Goal: Use online tool/utility: Use online tool/utility

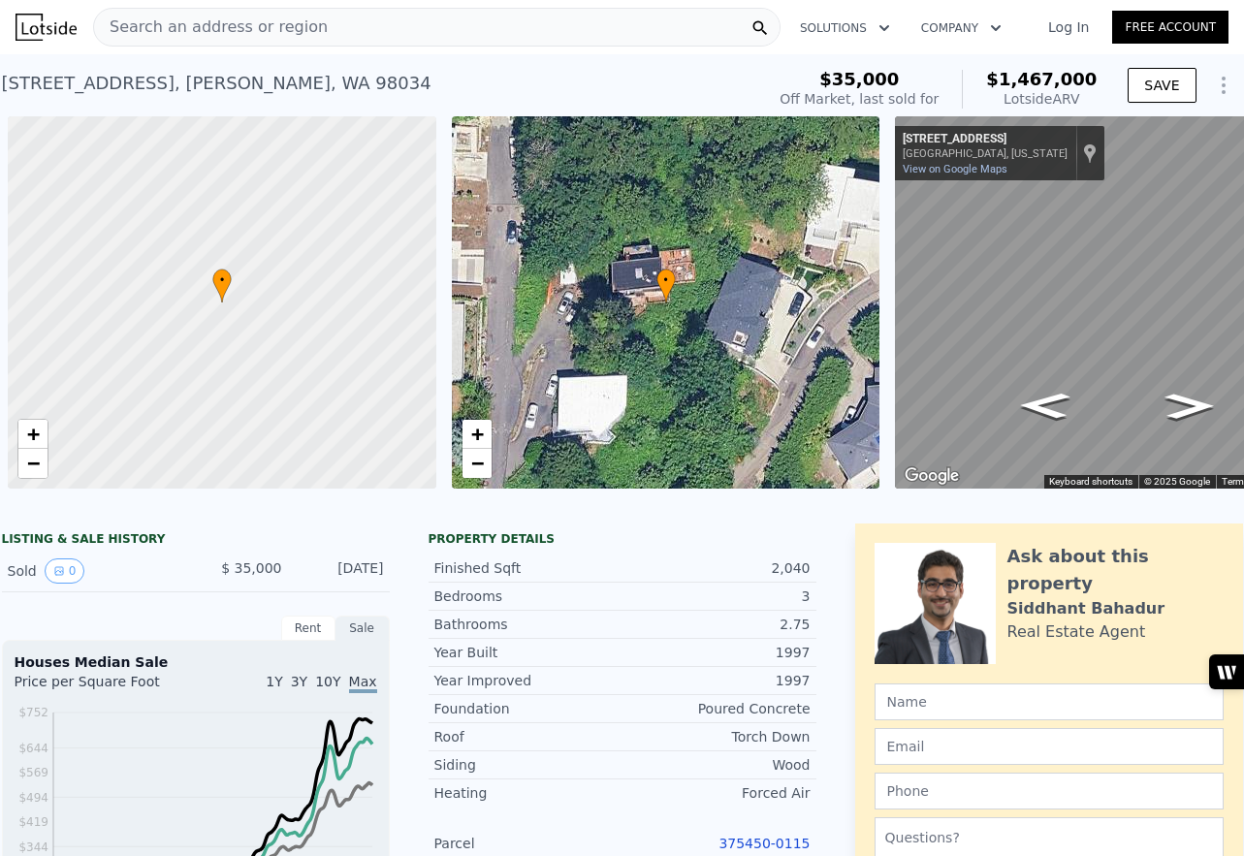
scroll to position [0, 8]
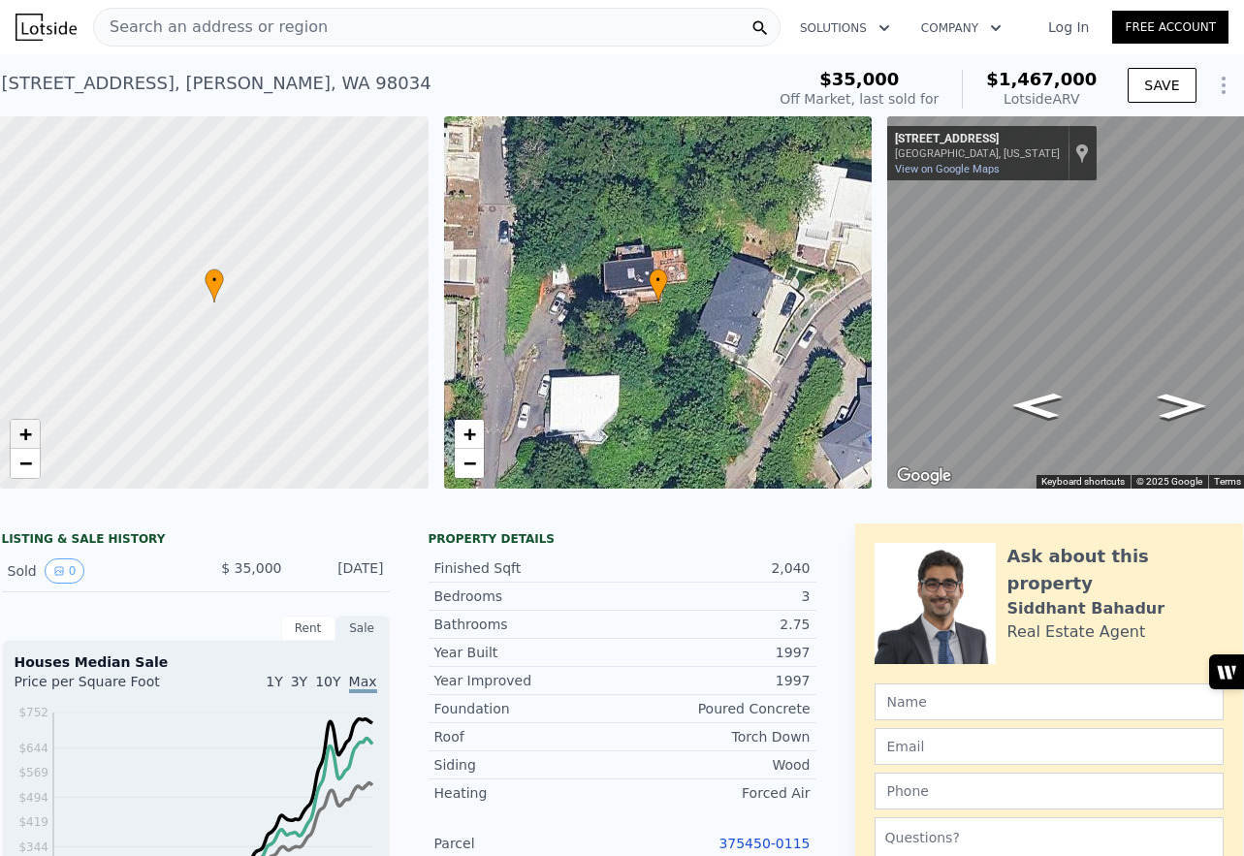
click at [20, 436] on span "+" at bounding box center [25, 434] width 13 height 24
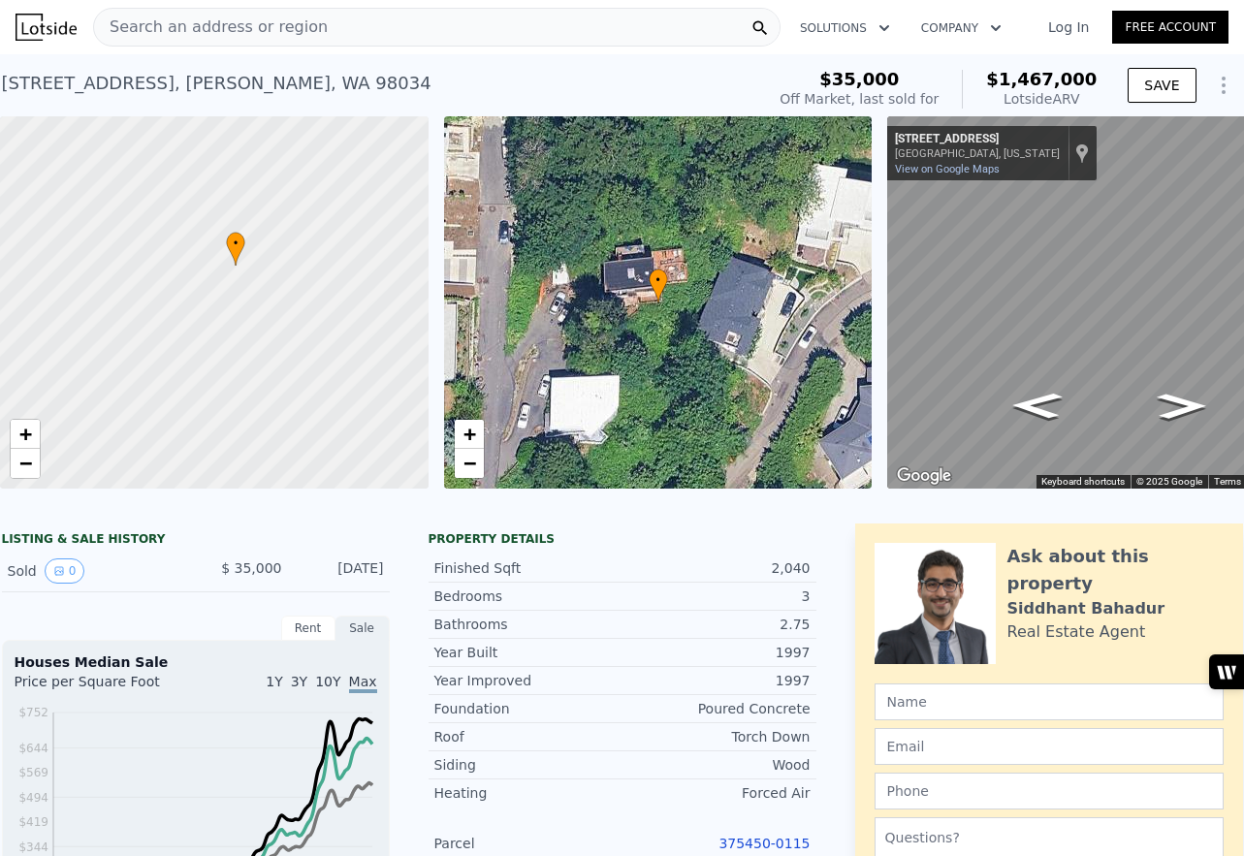
drag, startPoint x: 212, startPoint y: 425, endPoint x: 234, endPoint y: 388, distance: 42.6
click at [234, 388] on div at bounding box center [214, 303] width 514 height 447
click at [1173, 404] on icon "Go Northeast, NE 117th Pl" at bounding box center [1181, 406] width 91 height 38
drag, startPoint x: 815, startPoint y: 99, endPoint x: 964, endPoint y: 106, distance: 148.5
click at [964, 106] on div "$35,000 Off Market, last sold for $1,467,000 Lotside ARV" at bounding box center [938, 89] width 317 height 39
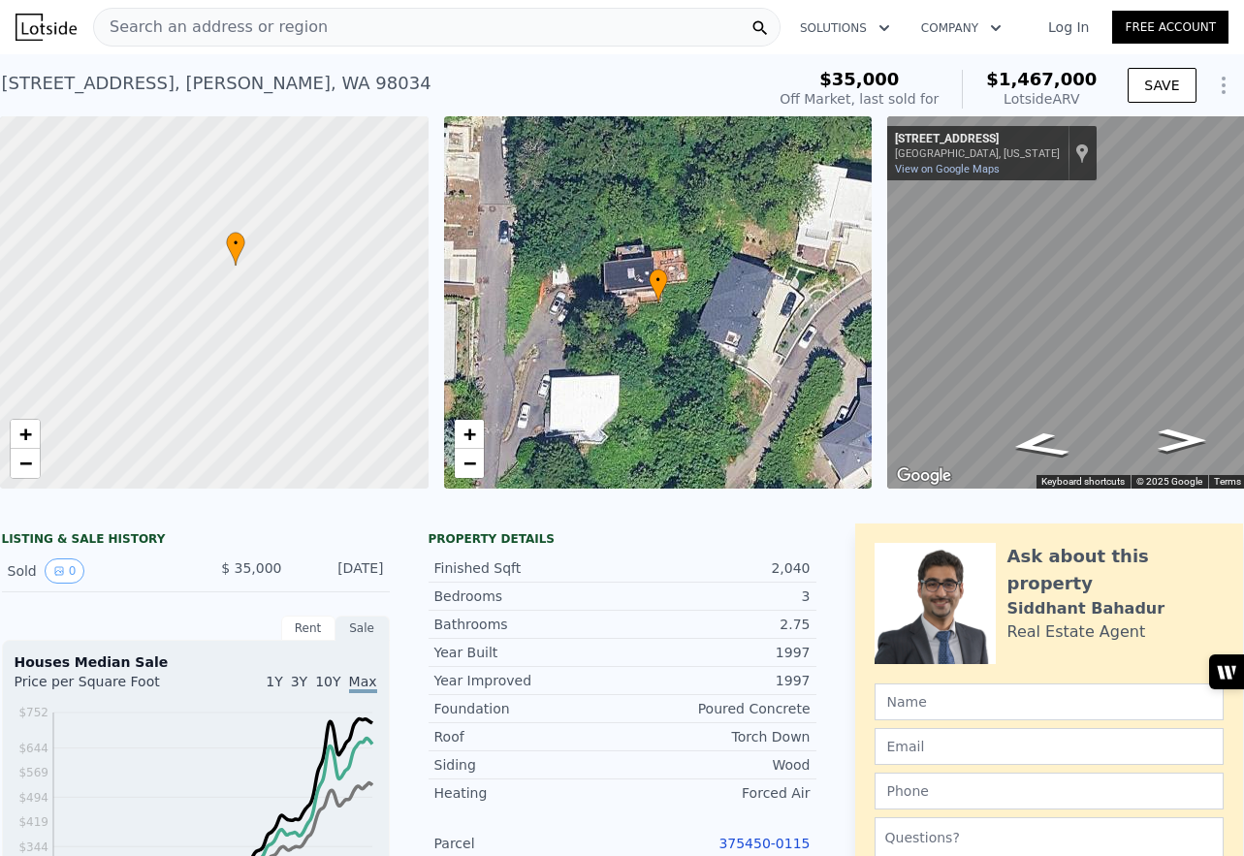
click at [999, 102] on div "$1,467,000 Lotside ARV" at bounding box center [1029, 89] width 135 height 39
drag, startPoint x: 999, startPoint y: 102, endPoint x: 1067, endPoint y: 103, distance: 68.8
click at [1067, 103] on div "$1,467,000 Lotside ARV" at bounding box center [1029, 89] width 135 height 39
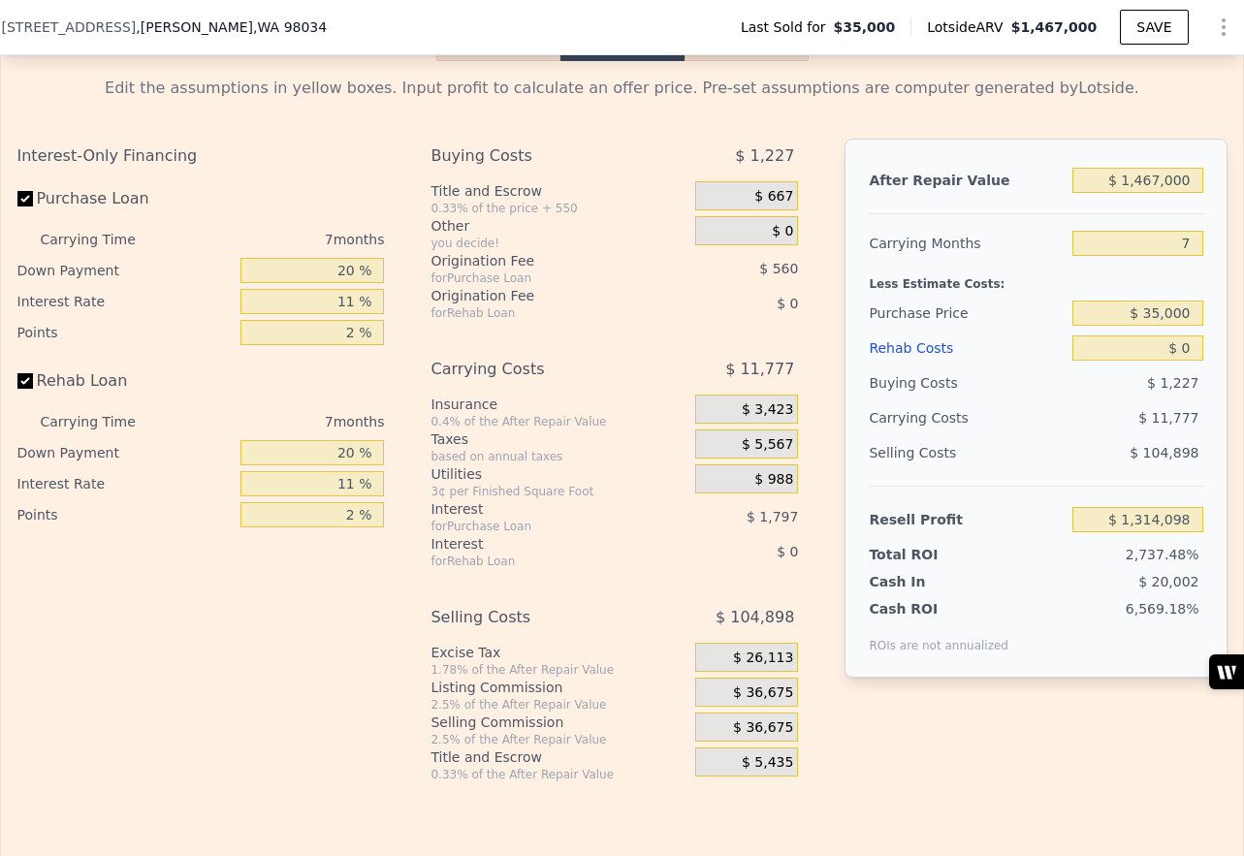
scroll to position [2961, 0]
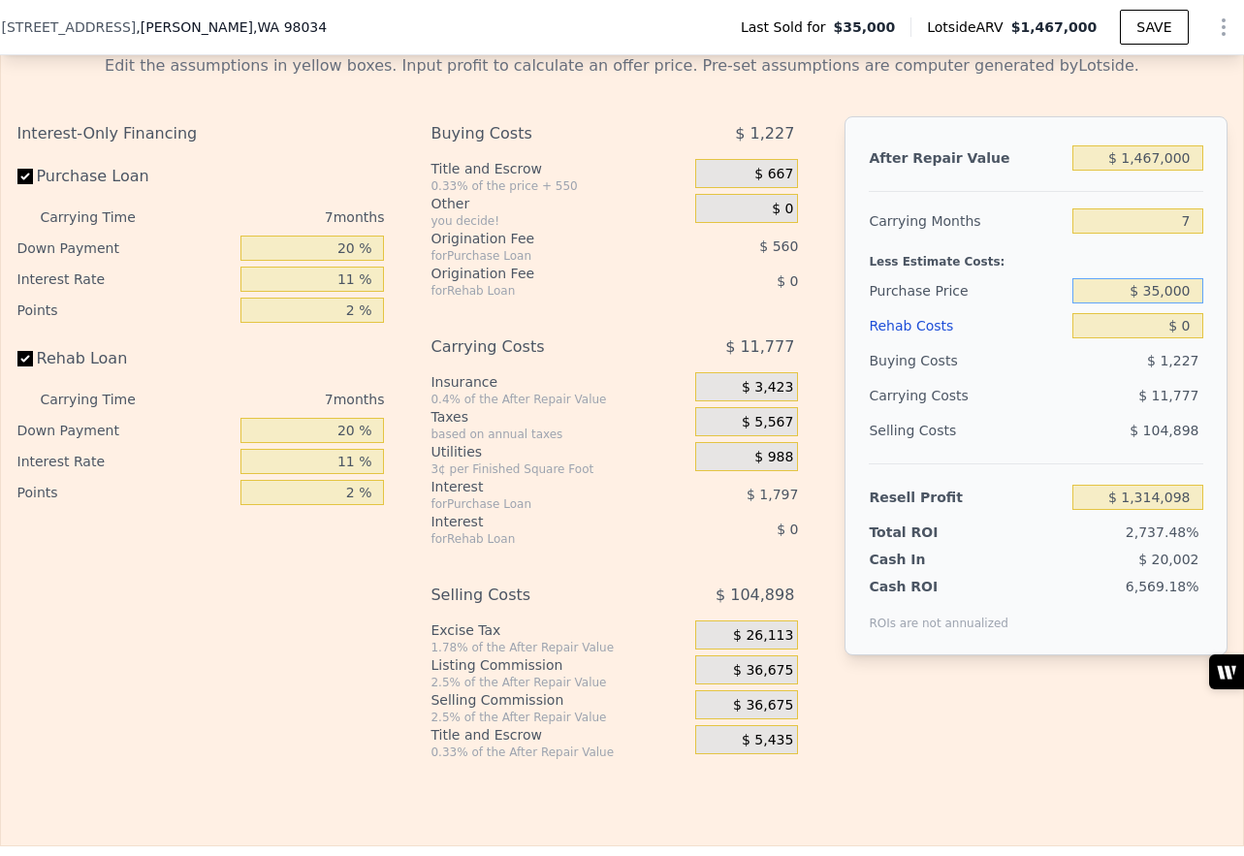
click at [1145, 289] on input "$ 35,000" at bounding box center [1137, 290] width 130 height 25
click at [1148, 298] on input "$ 1,235,000" at bounding box center [1137, 290] width 130 height 25
type input "$ 1,235,000"
type input "$ 29,302"
click at [1130, 265] on div "Less Estimate Costs:" at bounding box center [1036, 256] width 334 height 35
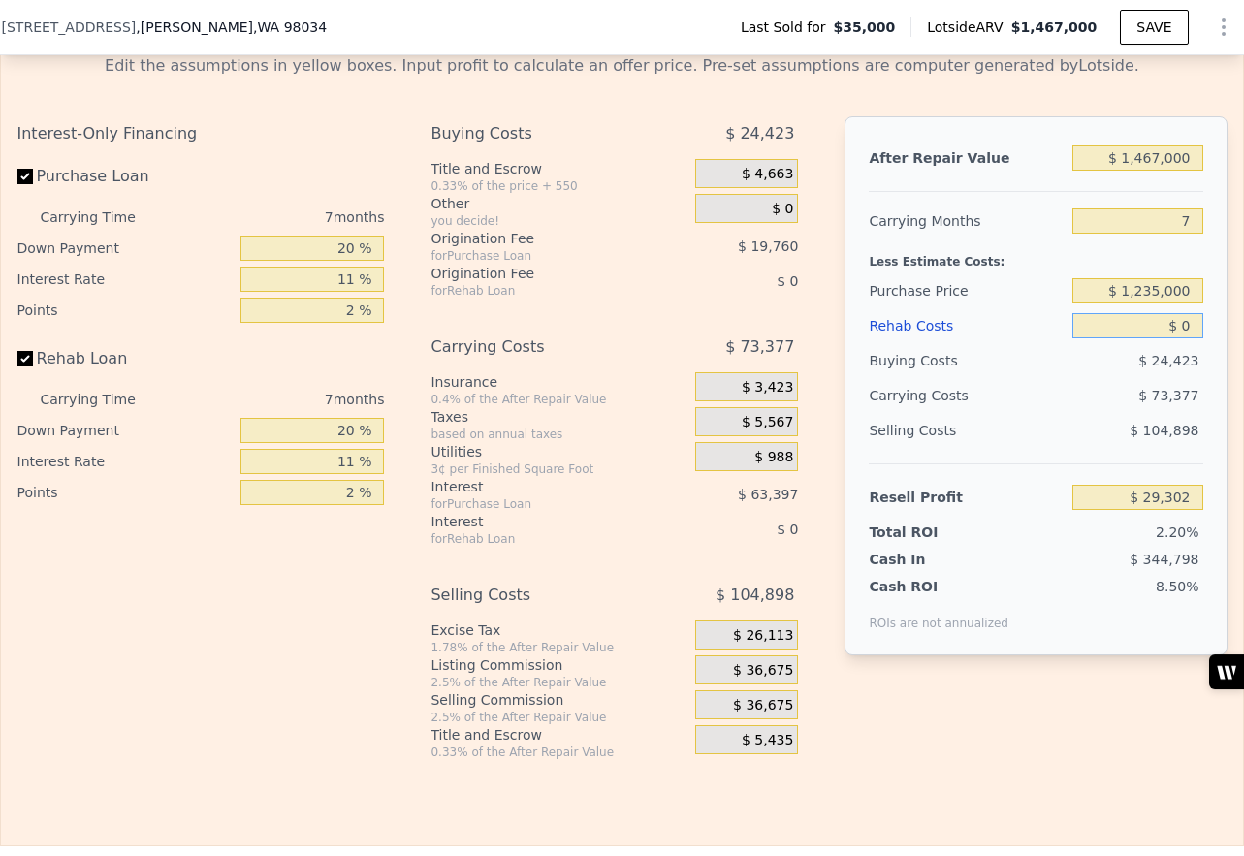
click at [1186, 331] on input "$ 0" at bounding box center [1137, 325] width 130 height 25
click at [1185, 330] on input "$ 0" at bounding box center [1137, 325] width 130 height 25
click at [1137, 292] on input "$ 1,235,000" at bounding box center [1137, 290] width 130 height 25
click at [1218, 299] on div "After Repair Value $ 1,467,000 Carrying Months 7 Less Estimate Costs: Purchase …" at bounding box center [1035, 385] width 382 height 539
drag, startPoint x: 1194, startPoint y: 324, endPoint x: 1178, endPoint y: 324, distance: 15.5
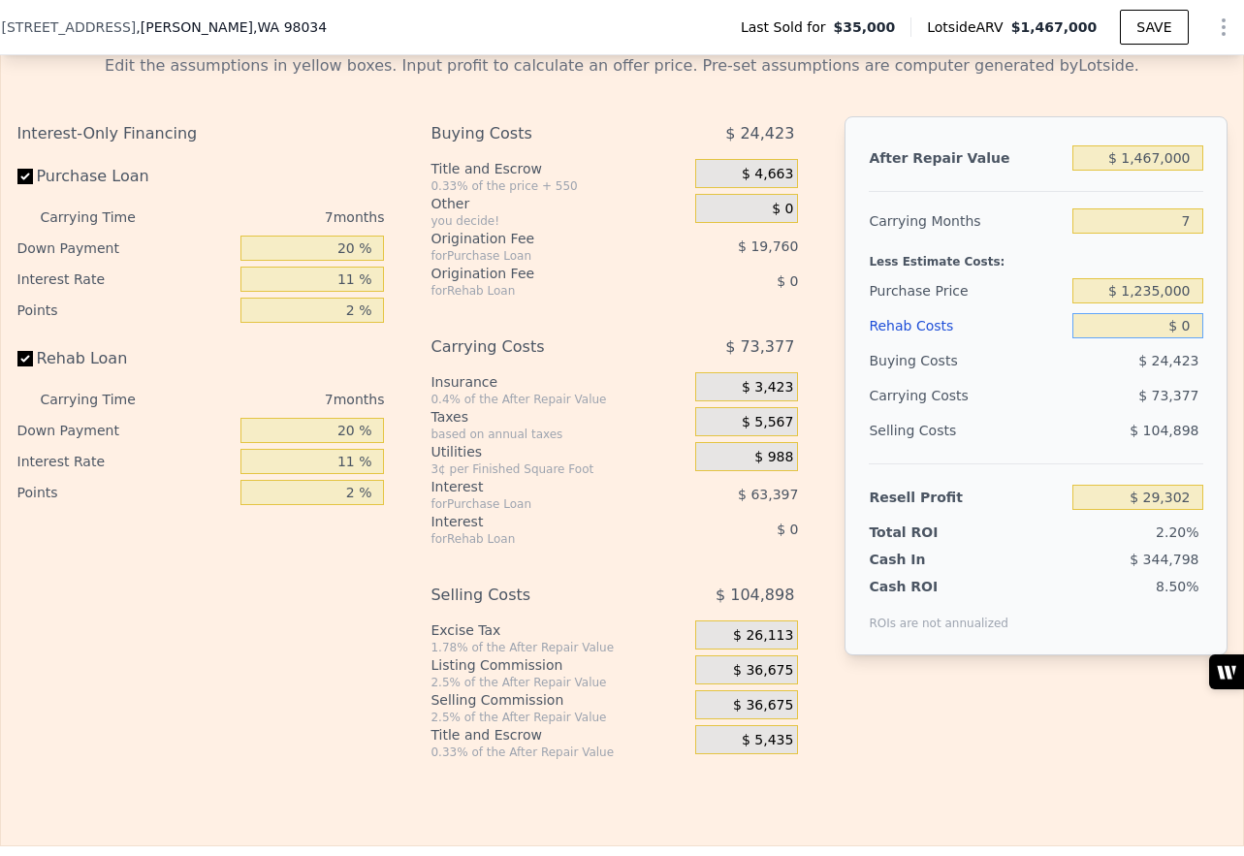
click at [1178, 324] on input "$ 0" at bounding box center [1137, 325] width 130 height 25
type input "$ 40"
type input "$ 29,261"
type input "$ 400"
type input "$ 28,875"
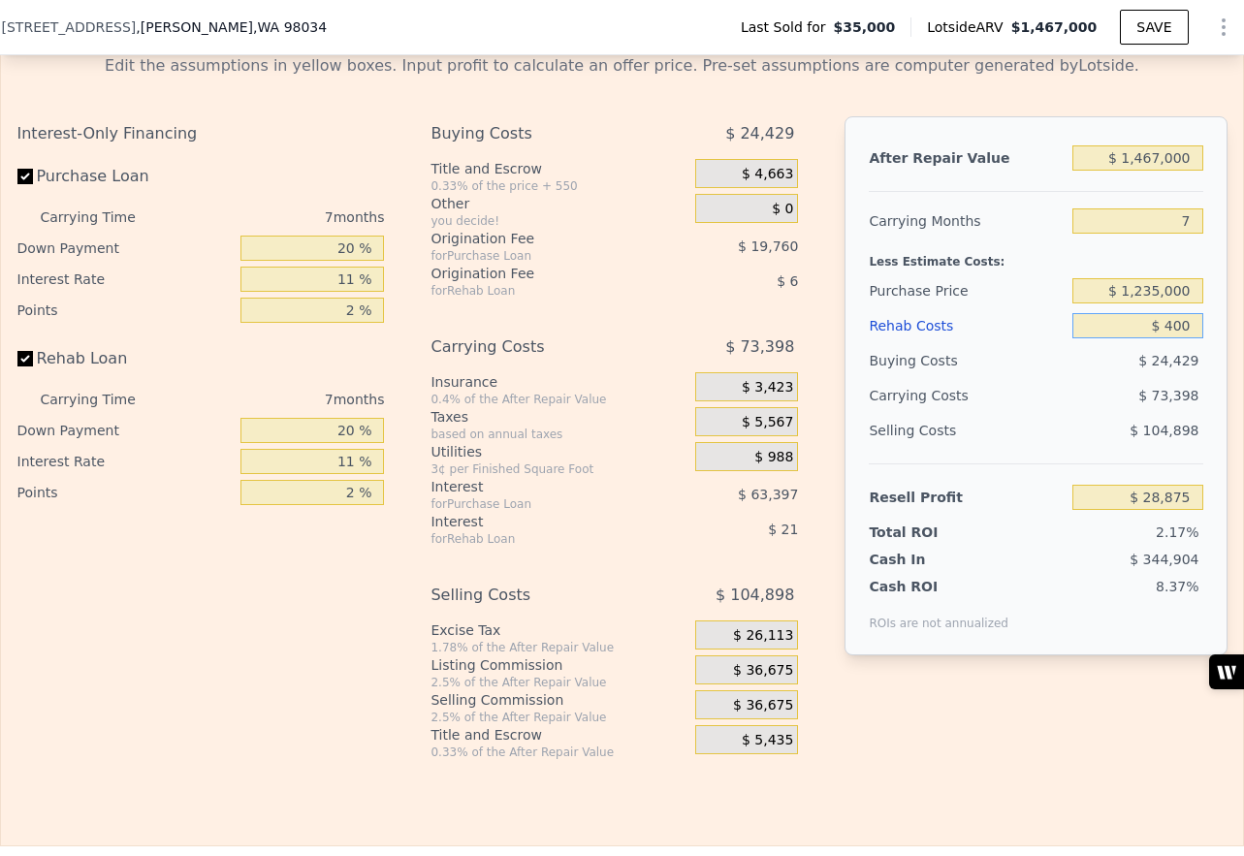
type input "$ 4,000"
type input "$ 25,035"
type input "$ 40,000"
type input "-$ 13,389"
type input "$ 400,000"
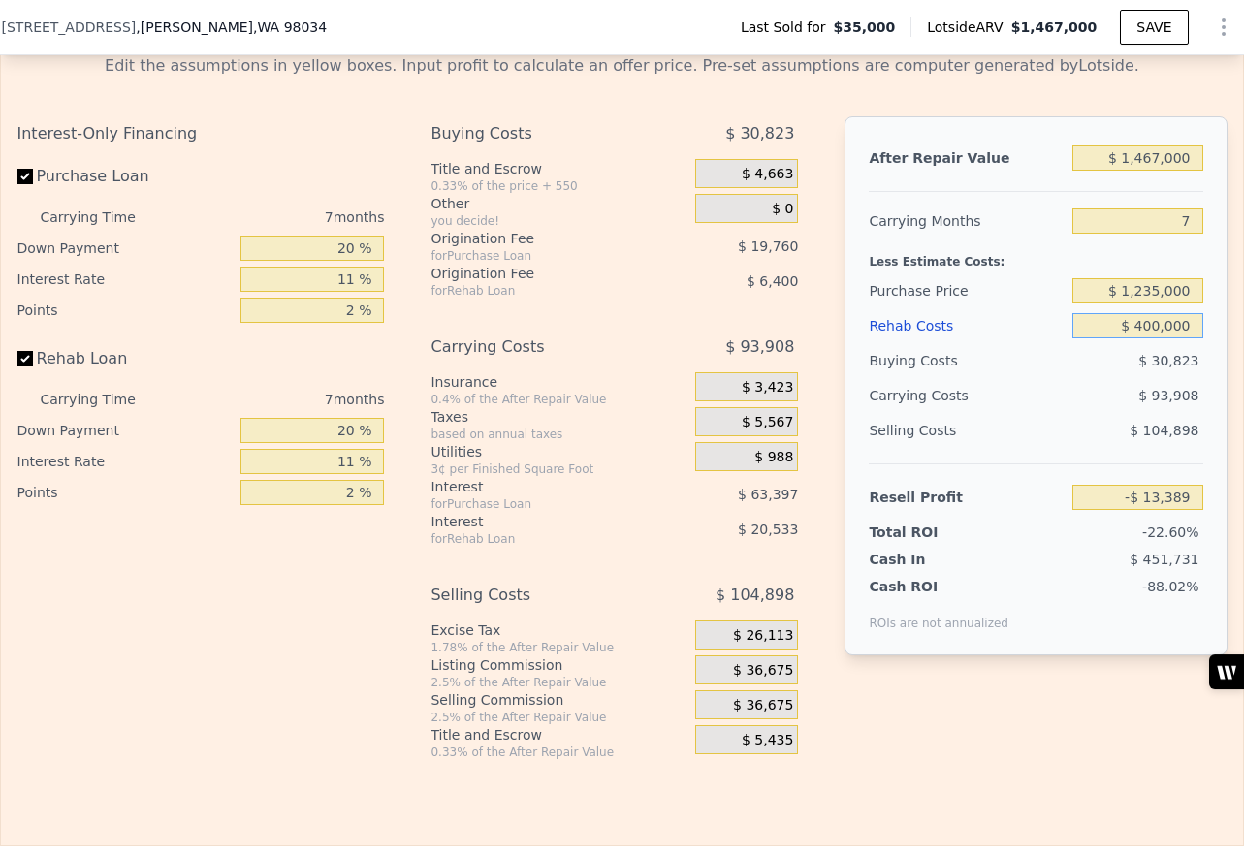
type input "-$ 397,629"
type input "$ 400,000"
click at [1146, 159] on input "$ 1,467,000" at bounding box center [1137, 157] width 130 height 25
type input "$ 167,000"
type input "-$ 1,602,127"
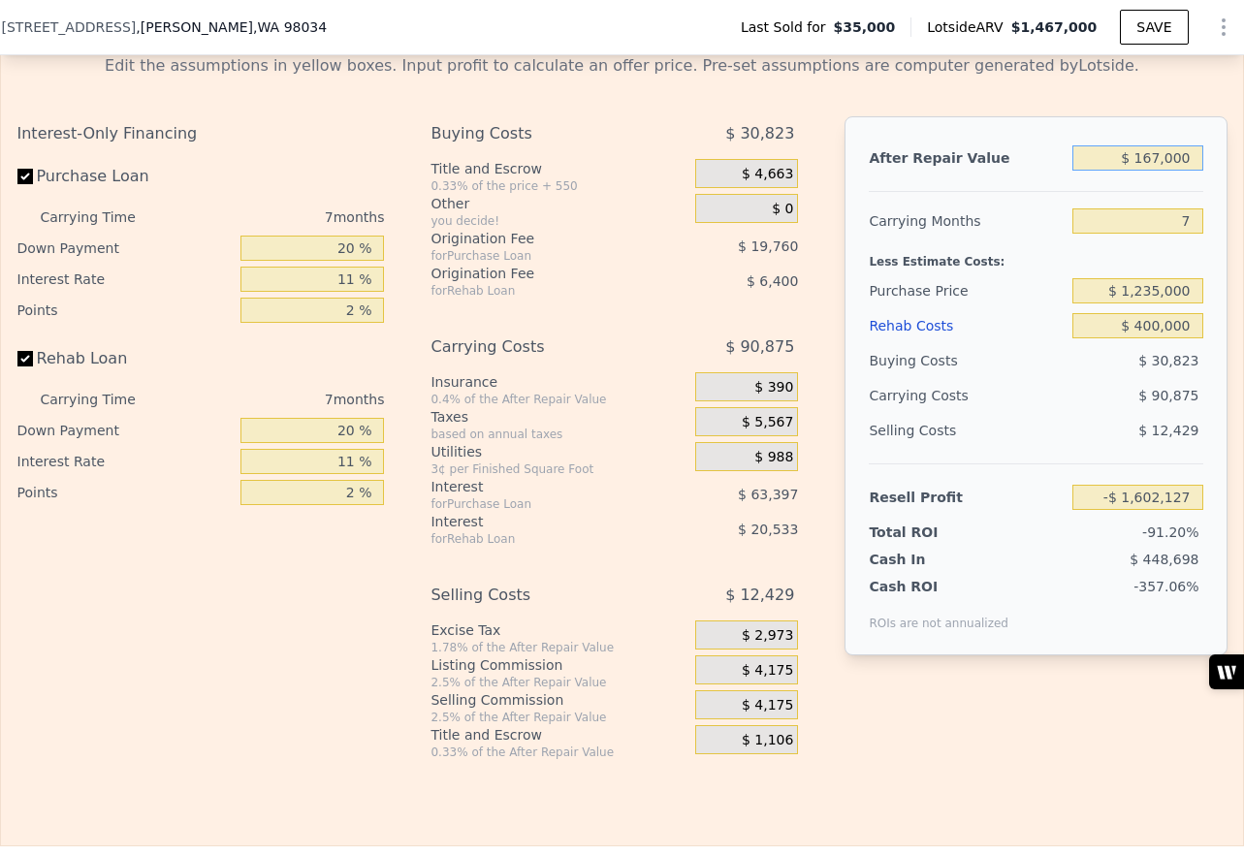
type input "$ 1,567,000"
type input "-$ 304,975"
type input "$ 1,567,000"
click at [1029, 112] on div "Edit the assumptions in yellow boxes. Input profit to calculate an offer price.…" at bounding box center [622, 407] width 1210 height 706
click at [32, 358] on label "Rehab Loan" at bounding box center [125, 358] width 216 height 35
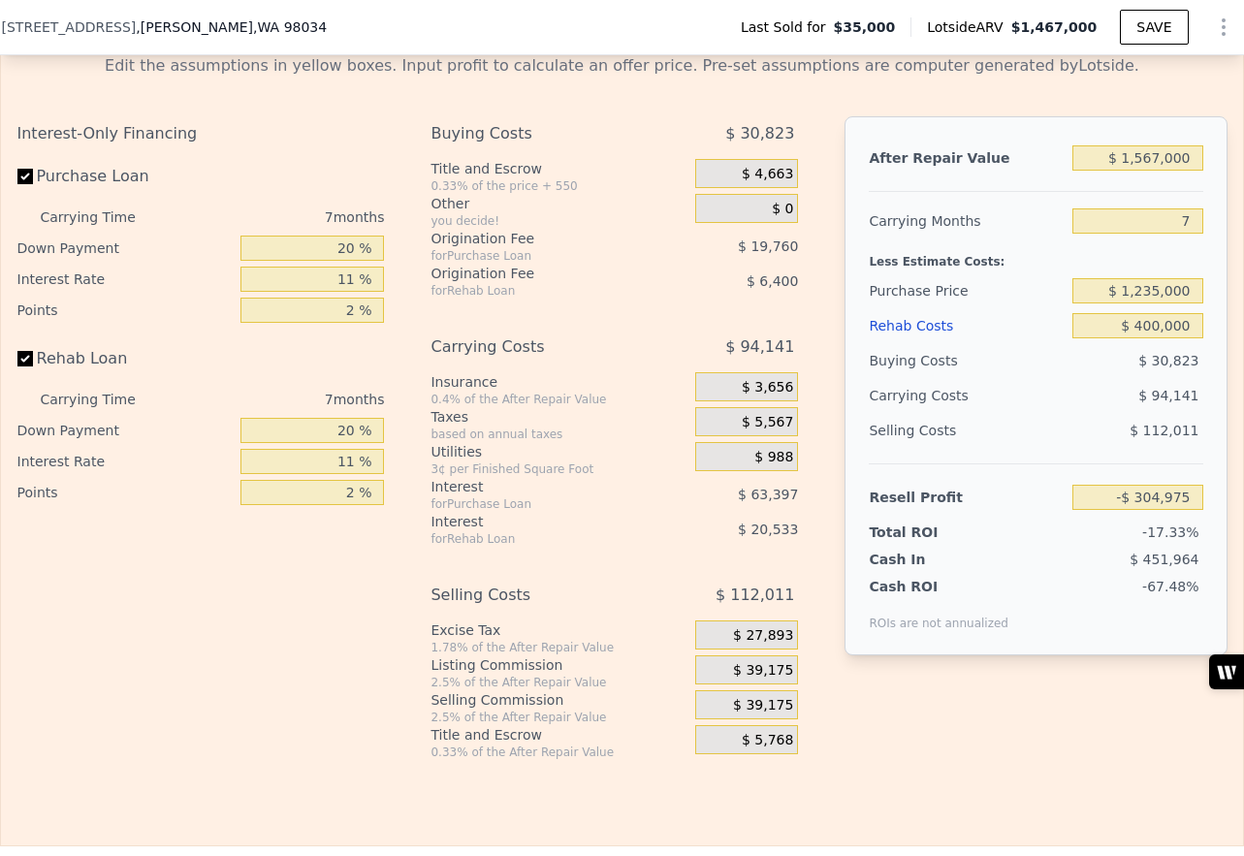
click at [32, 358] on input "Rehab Loan" at bounding box center [25, 359] width 16 height 16
checkbox input "false"
type input "-$ 278,044"
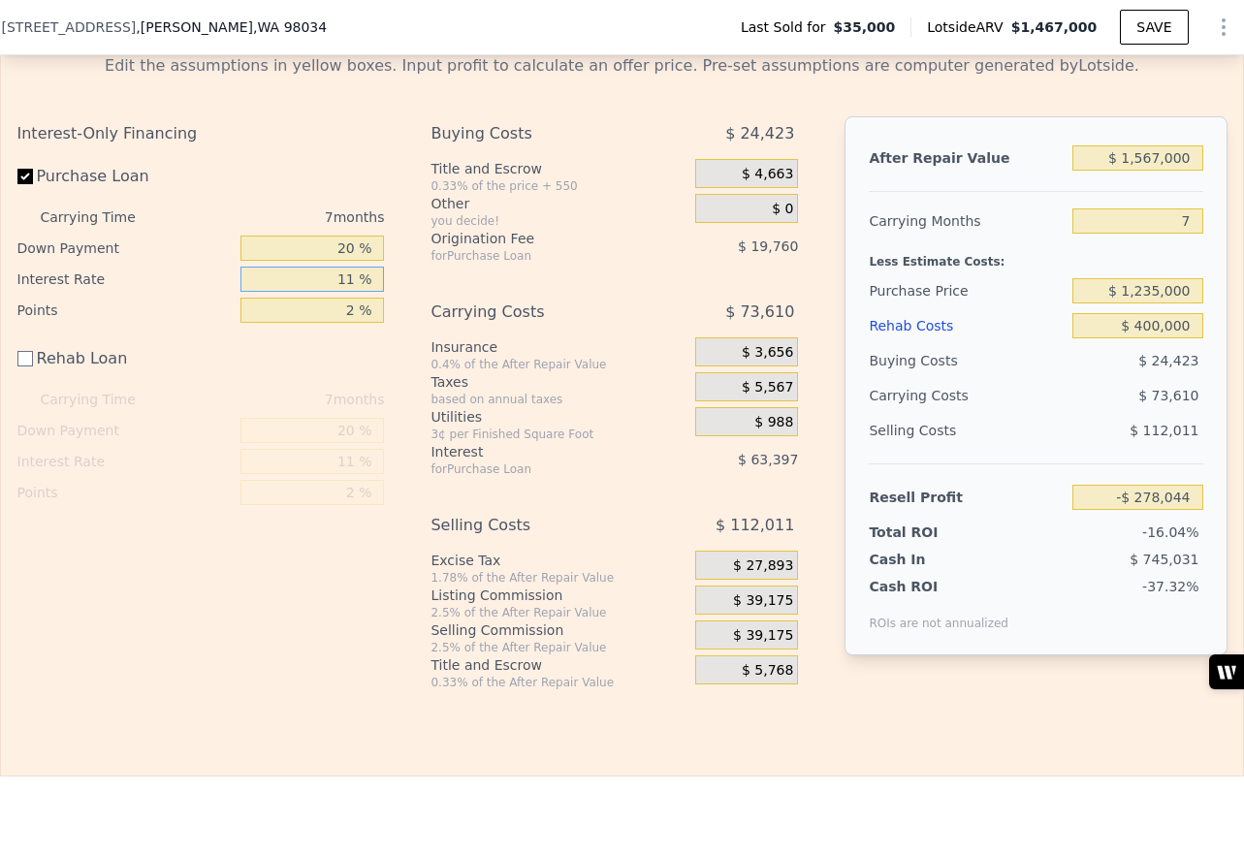
drag, startPoint x: 353, startPoint y: 277, endPoint x: 314, endPoint y: 277, distance: 38.8
click at [314, 277] on input "11 %" at bounding box center [311, 279] width 143 height 25
type input "6 %"
type input "-$ 249,225"
type input "6 %"
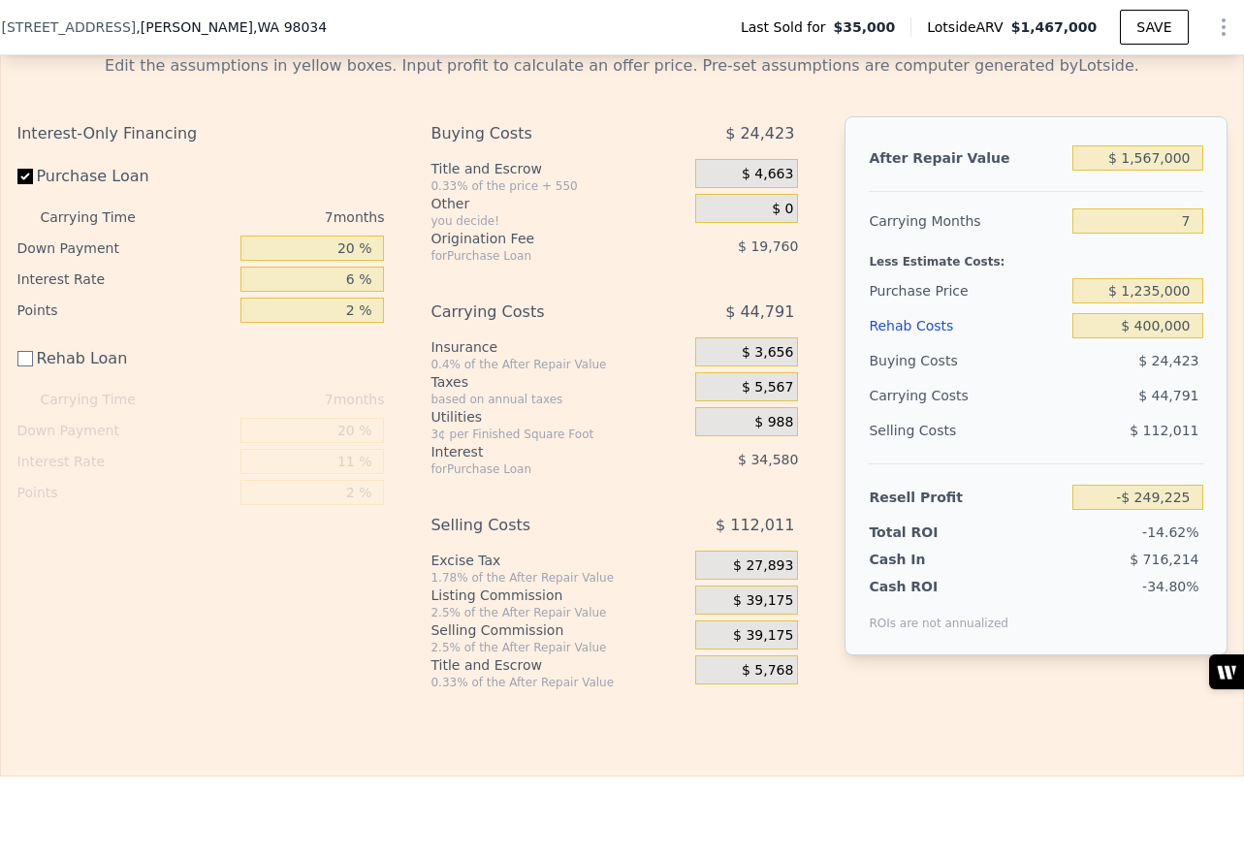
click at [426, 289] on div "Interest-Only Financing Purchase Loan Carrying Time 7 months Down Payment 20 % …" at bounding box center [622, 403] width 1210 height 574
click at [1137, 295] on input "$ 1,235,000" at bounding box center [1137, 290] width 130 height 25
type input "$ 1,135,000"
type input "-$ 144,492"
click at [1141, 160] on input "$ 1,567,000" at bounding box center [1137, 157] width 130 height 25
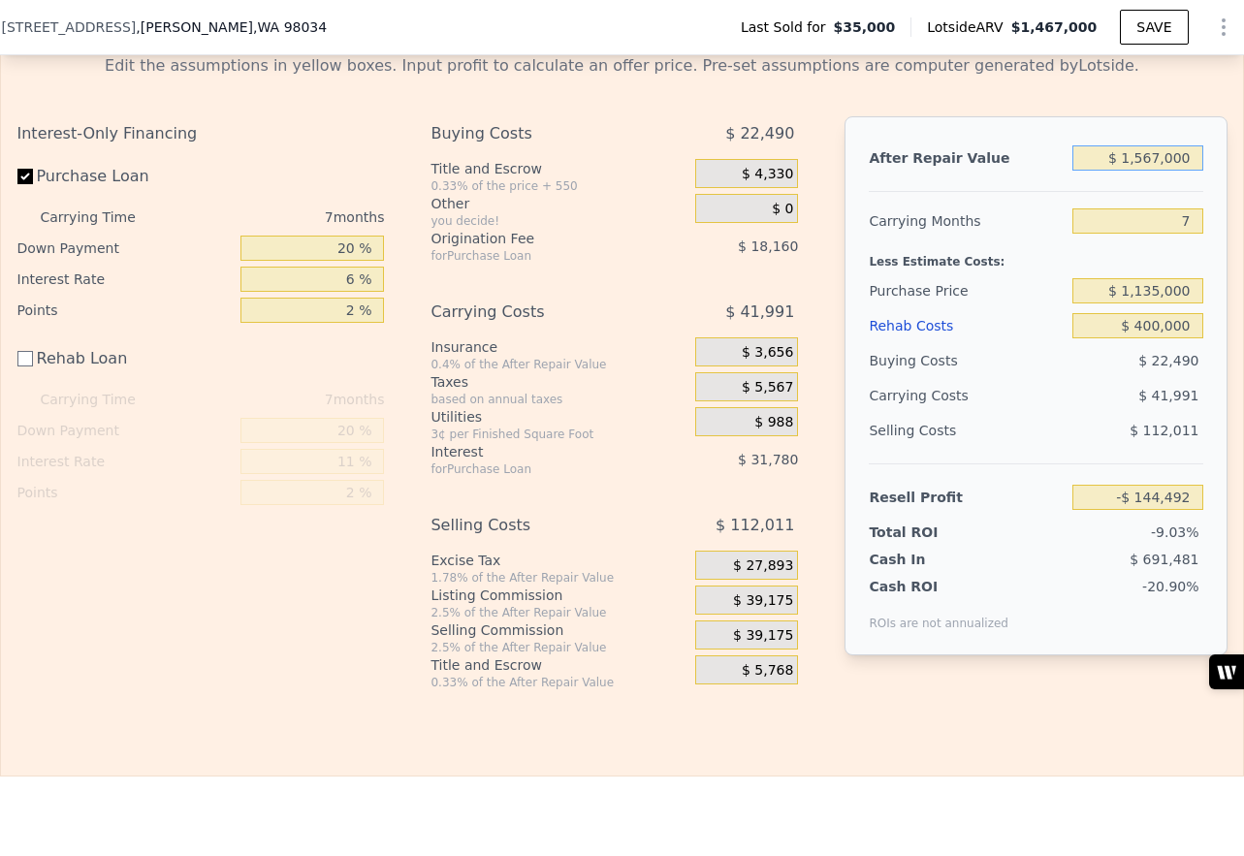
type input "$ 1,767,000"
type input "$ 40,815"
click at [1141, 101] on div "Edit the assumptions in yellow boxes. Input profit to calculate an offer price.…" at bounding box center [622, 372] width 1210 height 636
click at [1144, 158] on input "$ 1,767,000" at bounding box center [1137, 157] width 130 height 25
type input "$ 167,000"
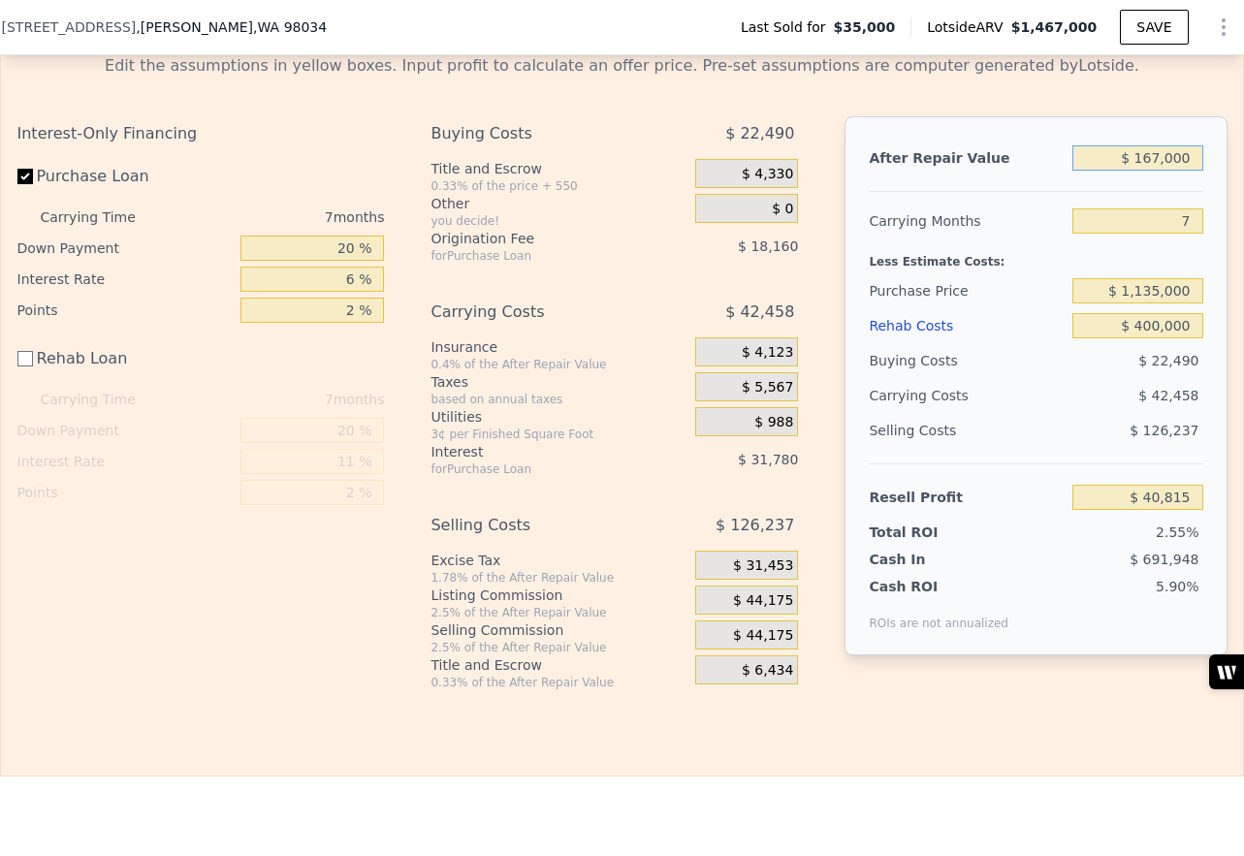
type input "-$ 1,441,644"
type input "$ 1,967,000"
type input "$ 226,122"
type input "$ 1,967,000"
click at [1146, 329] on input "$ 400,000" at bounding box center [1137, 325] width 130 height 25
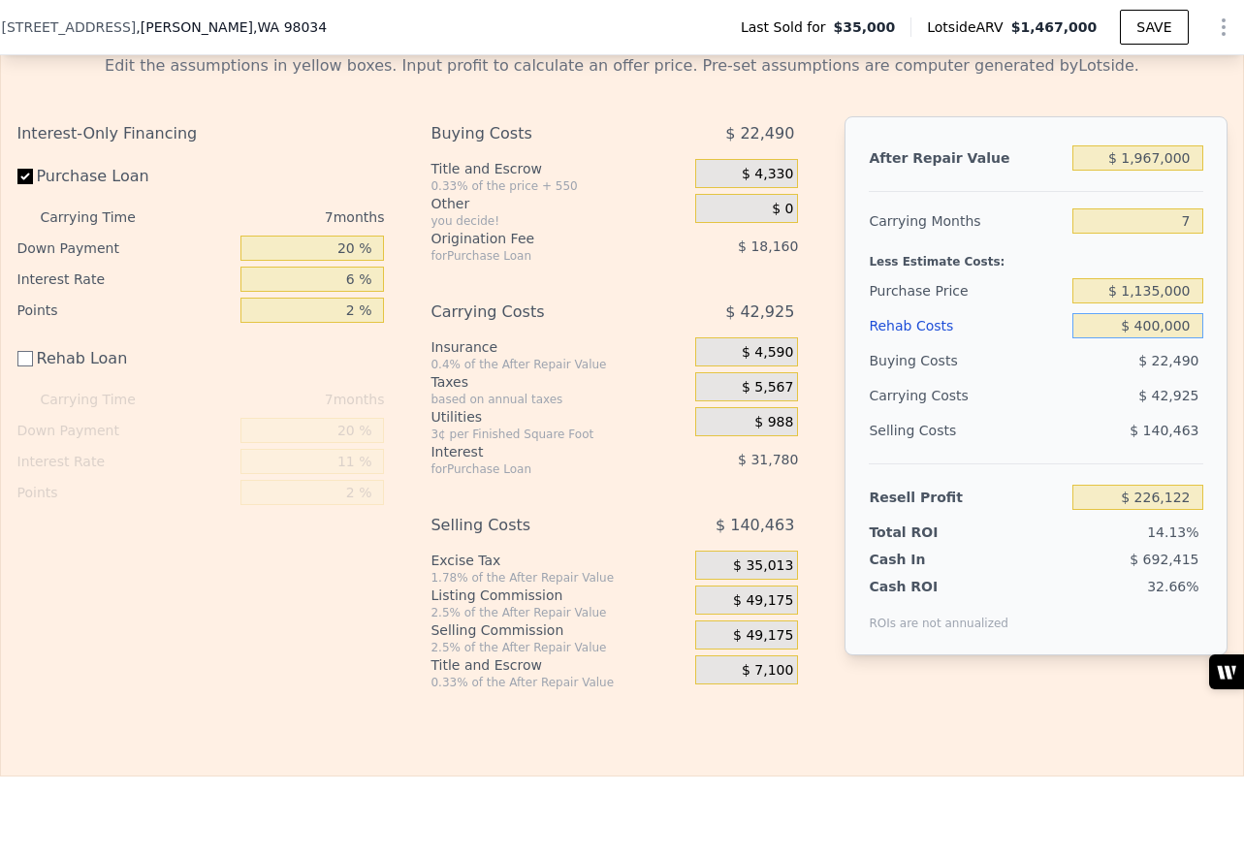
type input "$ 00000"
type input "$ 626,122"
type input "$ 600,000"
type input "$ 26,122"
type input "$ 600,000"
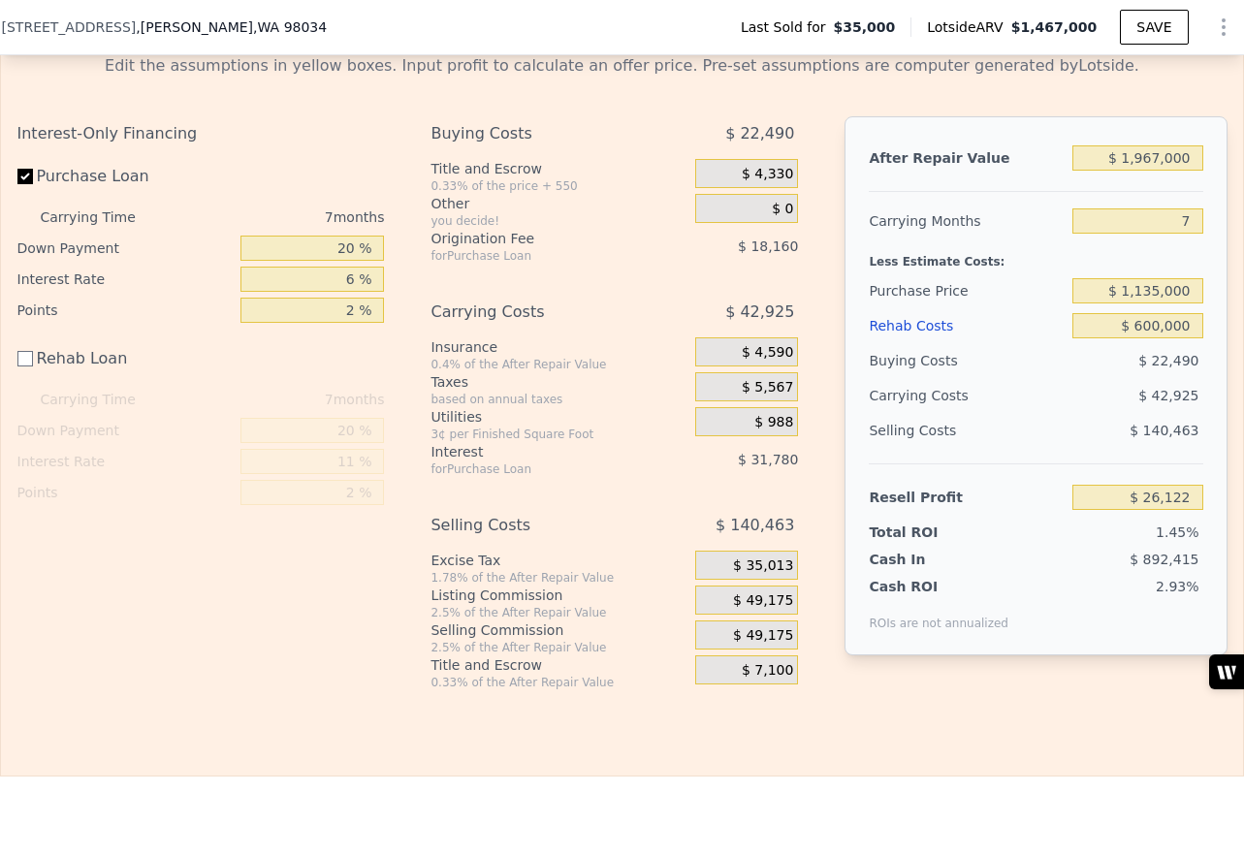
click at [1019, 129] on div "After Repair Value $ 1,967,000 Carrying Months 7 Less Estimate Costs: Purchase …" at bounding box center [1035, 385] width 382 height 539
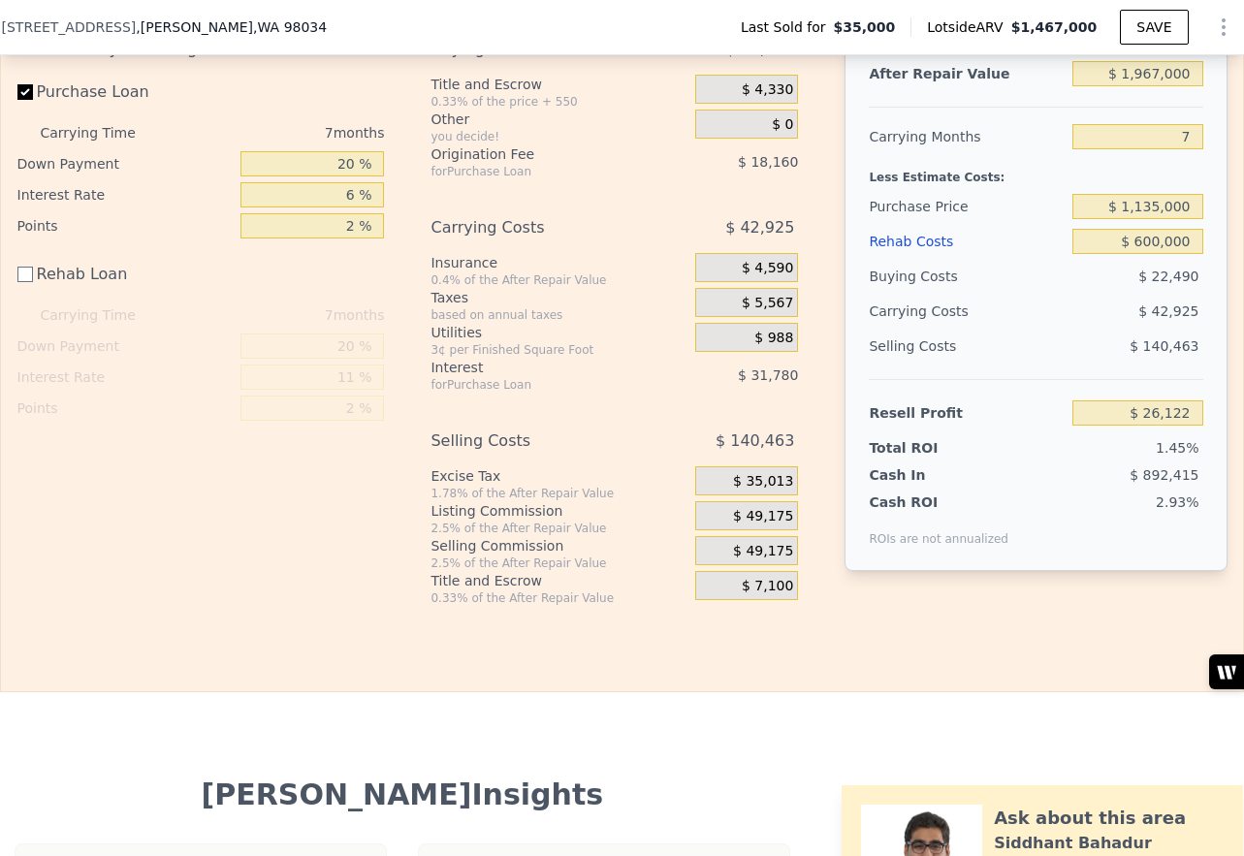
scroll to position [3030, 0]
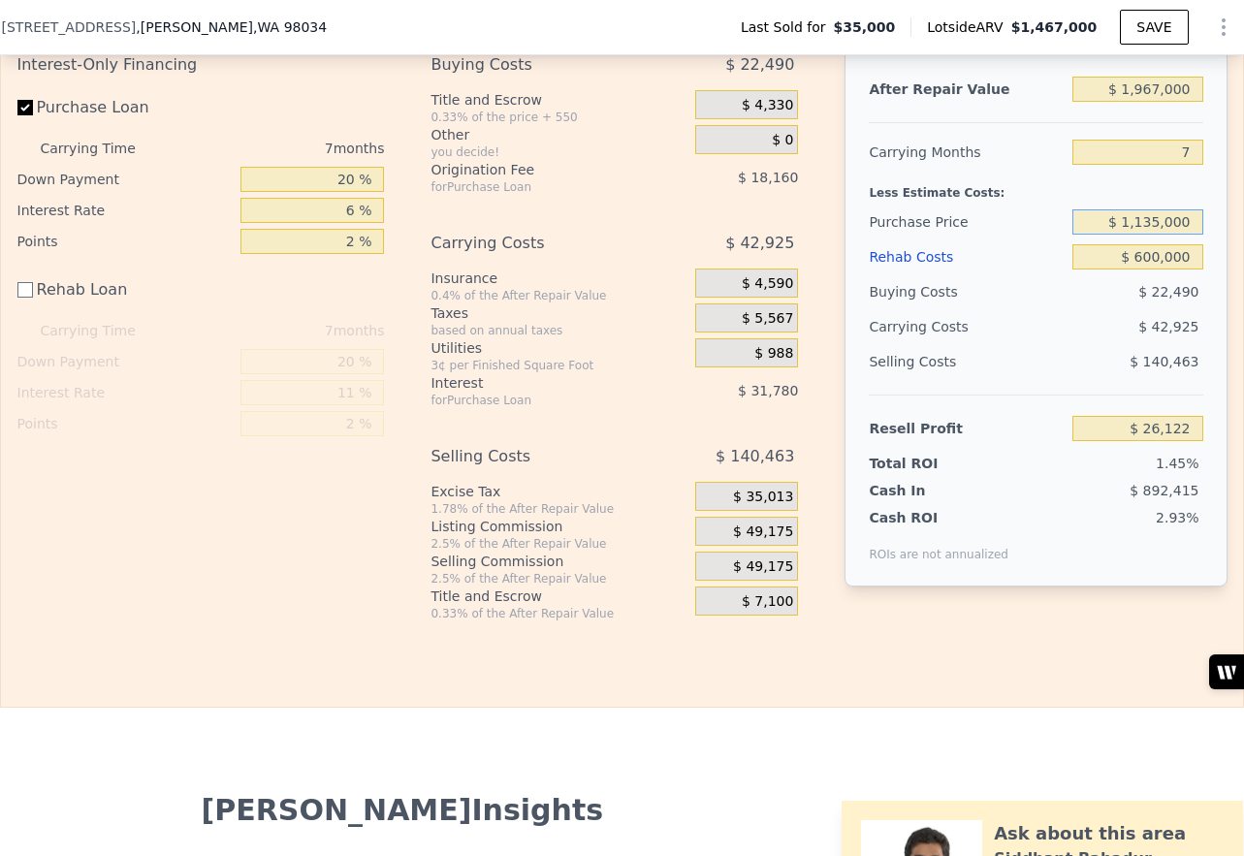
click at [1145, 225] on input "$ 1,135,000" at bounding box center [1137, 221] width 130 height 25
type input "$ 1,100,000"
type input "$ 62,779"
click at [1105, 183] on div "Less Estimate Costs:" at bounding box center [1036, 187] width 334 height 35
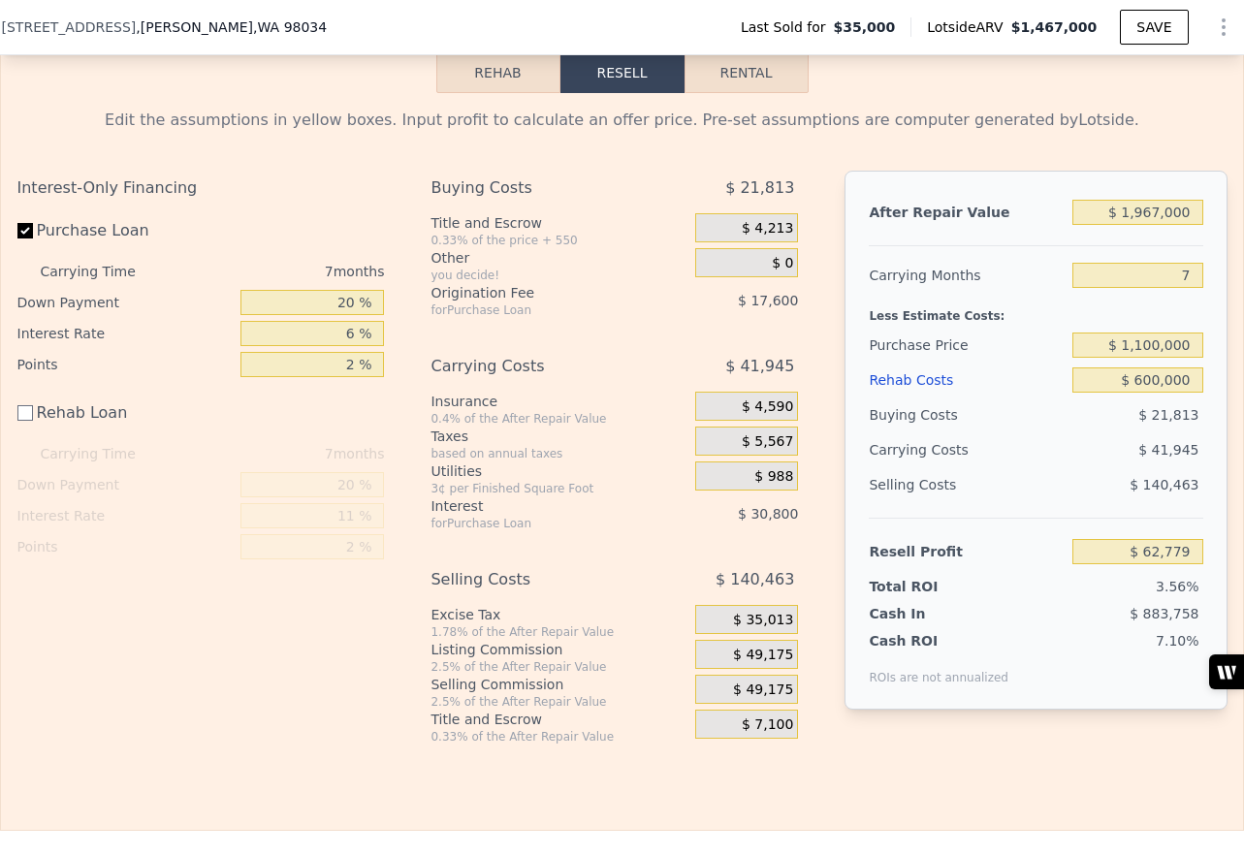
scroll to position [2905, 0]
click at [1142, 216] on input "$ 1,967,000" at bounding box center [1137, 214] width 130 height 25
type input "$ 167,000"
type input "-$ 1,604,987"
type input "$ 1,867,000"
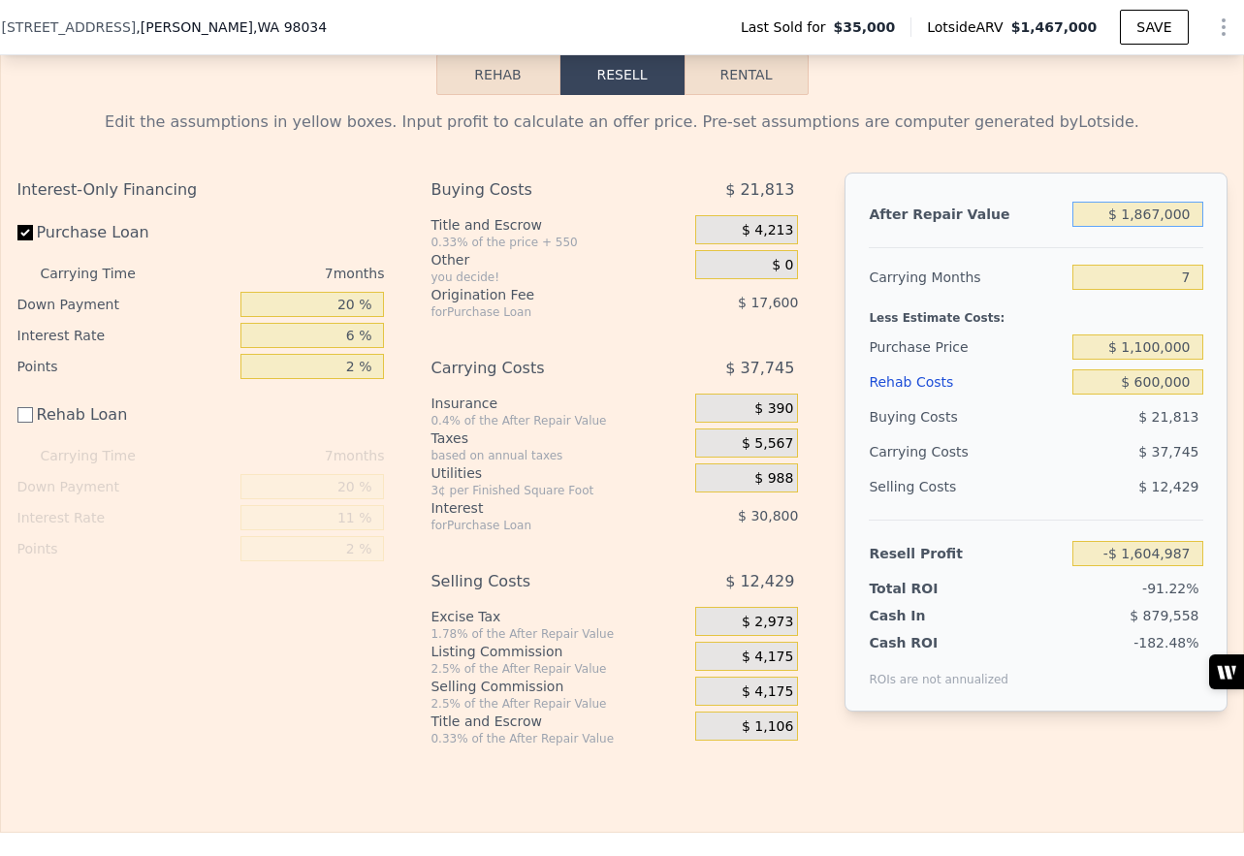
type input "-$ 29,874"
type input "$ 1,867,000"
click at [1136, 382] on input "$ 600,000" at bounding box center [1137, 381] width 130 height 25
type input "$ 500,000"
type input "$ 70,126"
